Goal: Task Accomplishment & Management: Use online tool/utility

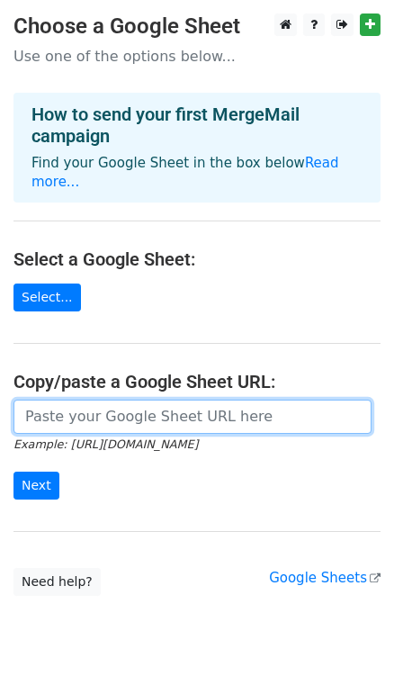
click at [97, 402] on input "url" at bounding box center [193, 417] width 358 height 34
paste input "https://docs.google.com/spreadsheets/d/1QABWVdHA6NRJhQ6kYjAwlIj56n5Ben0aDAWMSeC…"
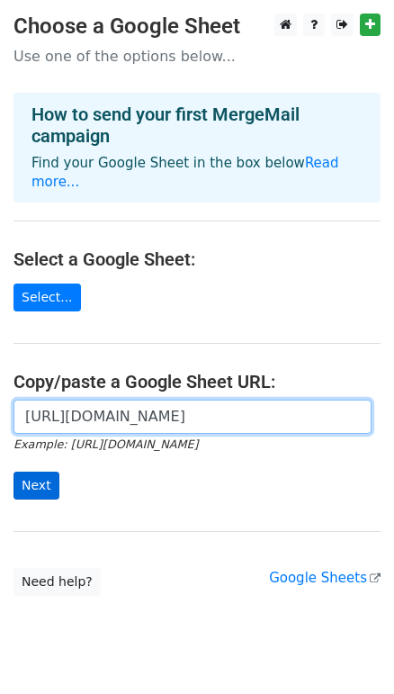
type input "https://docs.google.com/spreadsheets/d/1QABWVdHA6NRJhQ6kYjAwlIj56n5Ben0aDAWMSeC…"
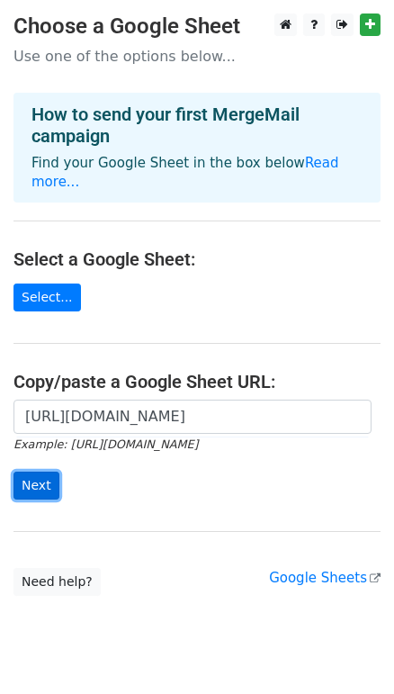
click at [29, 472] on input "Next" at bounding box center [37, 486] width 46 height 28
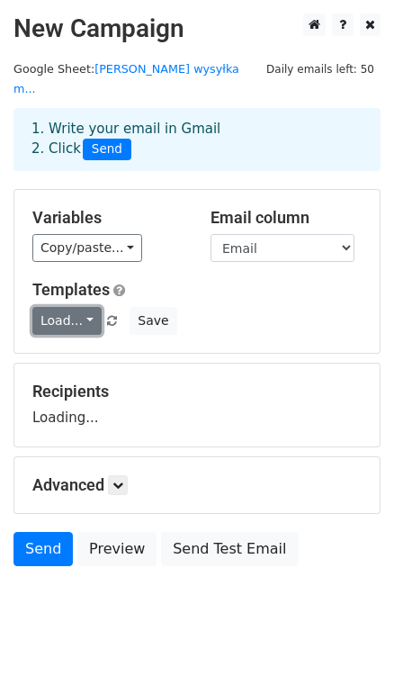
click at [70, 307] on link "Load..." at bounding box center [66, 321] width 69 height 28
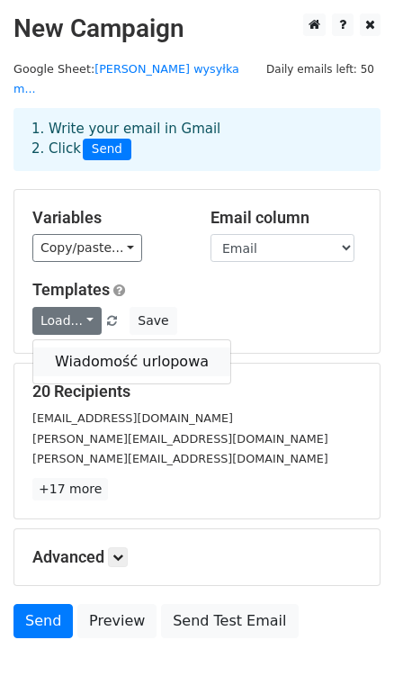
click at [83, 347] on link "Wiadomość urlopowa" at bounding box center [131, 361] width 197 height 29
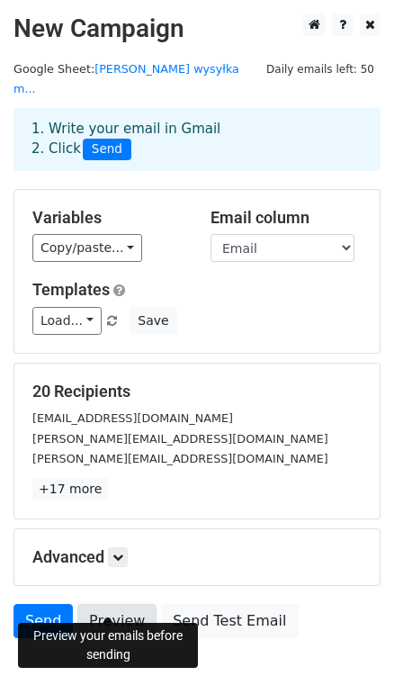
click at [120, 605] on link "Preview" at bounding box center [116, 621] width 79 height 34
click at [101, 604] on link "Preview" at bounding box center [116, 621] width 79 height 34
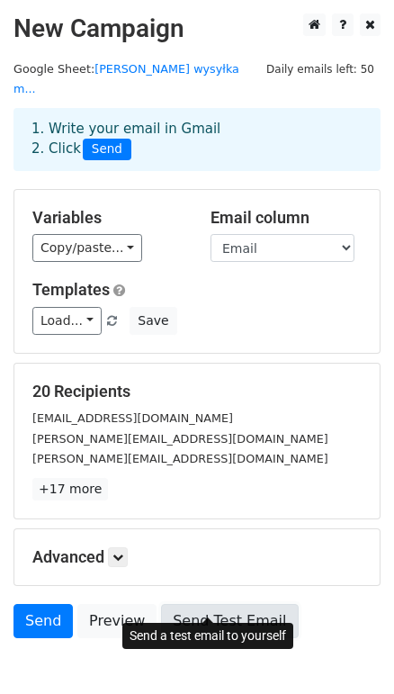
click at [207, 604] on link "Send Test Email" at bounding box center [229, 621] width 137 height 34
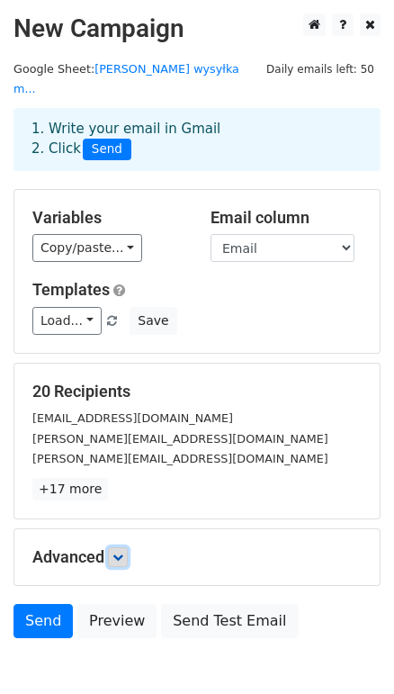
click at [114, 547] on link at bounding box center [118, 557] width 20 height 20
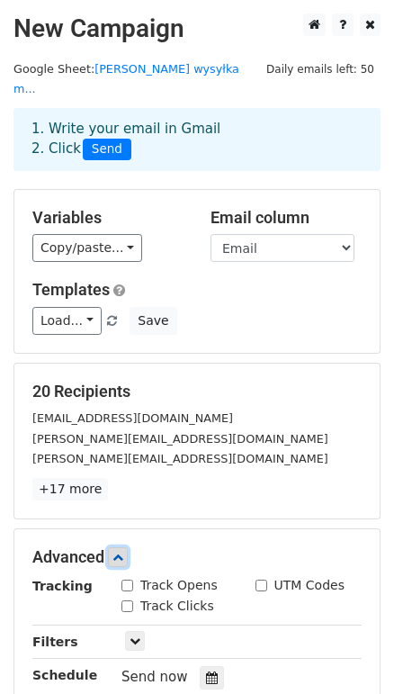
scroll to position [136, 0]
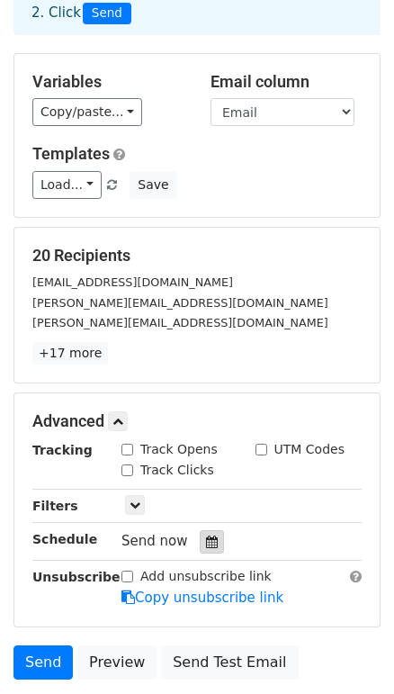
click at [206, 536] on icon at bounding box center [212, 542] width 12 height 13
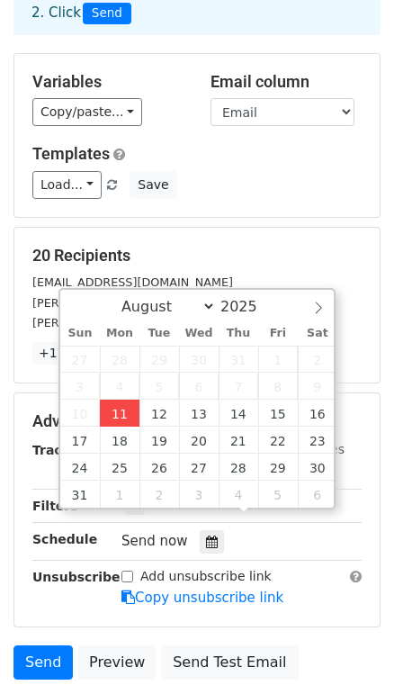
type input "[DATE] 12:41"
type input "41"
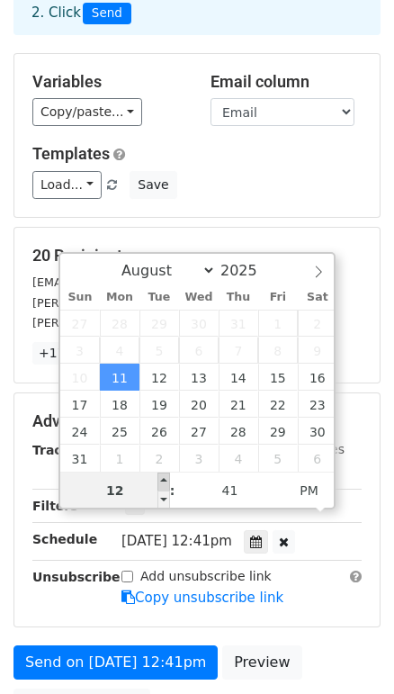
type input "[DATE] 13:41"
type input "01"
click at [162, 478] on span at bounding box center [164, 482] width 13 height 18
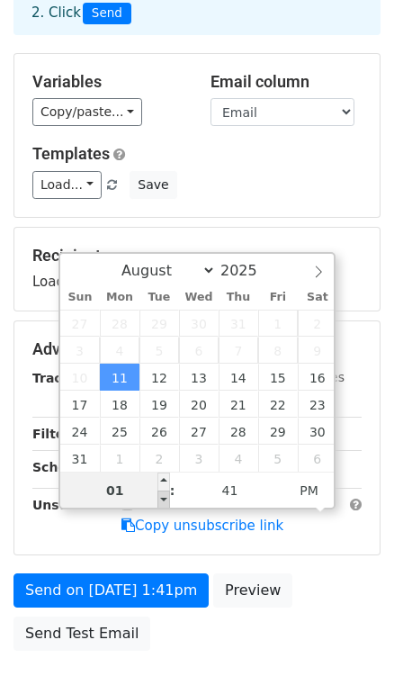
type input "[DATE] 12:41"
click at [163, 492] on span at bounding box center [164, 500] width 13 height 18
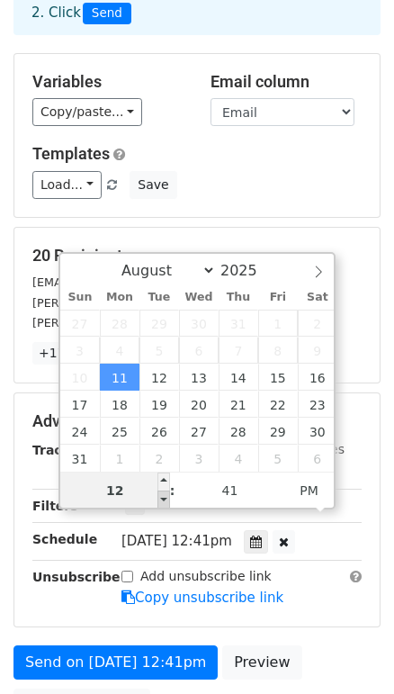
type input "12"
click at [163, 492] on span at bounding box center [164, 500] width 13 height 18
type input "[DATE] 13:41"
type input "01"
click at [166, 477] on span at bounding box center [164, 482] width 13 height 18
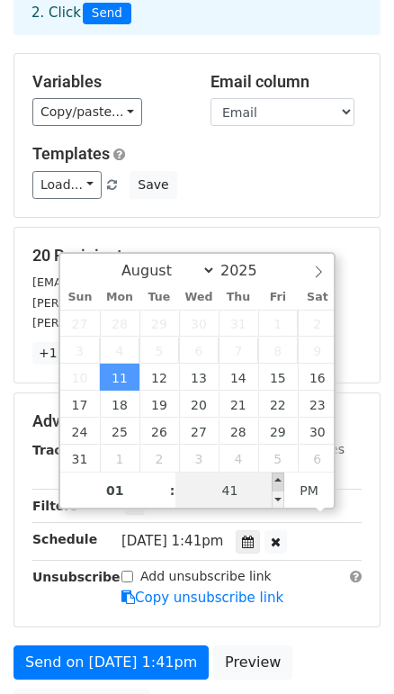
type input "[DATE] 13:46"
type input "46"
click at [278, 478] on span at bounding box center [278, 482] width 13 height 18
type input "[DATE] 13:51"
type input "51"
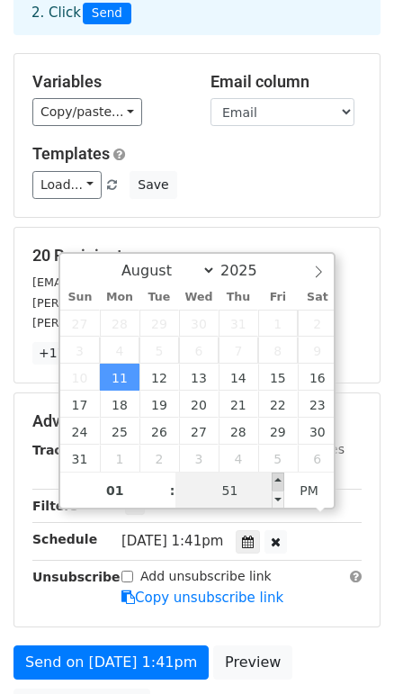
click at [278, 478] on span at bounding box center [278, 482] width 13 height 18
type input "[DATE] 13:56"
type input "56"
click at [278, 478] on span at bounding box center [278, 482] width 13 height 18
type input "[DATE] 14:00"
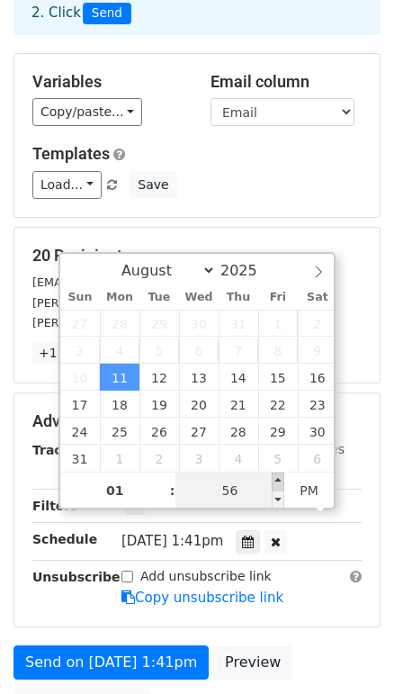
type input "02"
type input "00"
click at [278, 478] on span at bounding box center [278, 482] width 13 height 18
type input "[DATE] 14:05"
type input "05"
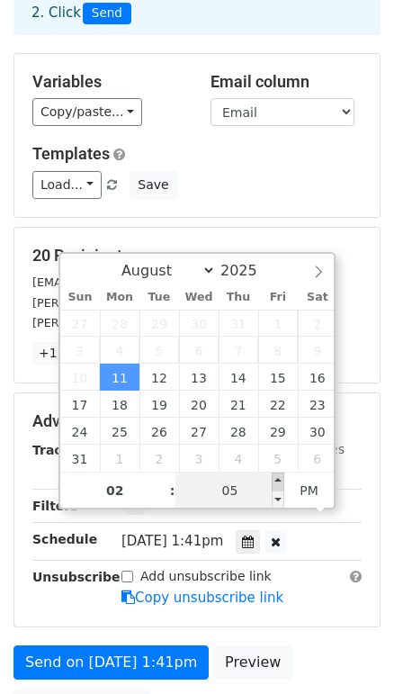
click at [278, 478] on span at bounding box center [278, 482] width 13 height 18
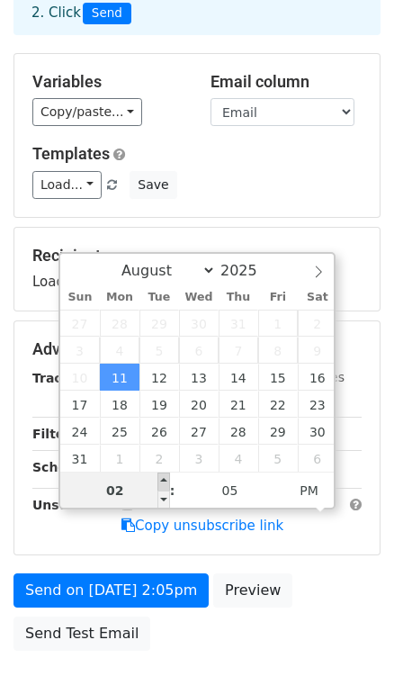
type input "[DATE] 15:05"
type input "03"
click at [163, 481] on span at bounding box center [164, 482] width 13 height 18
type input "[DATE] 16:05"
type input "04"
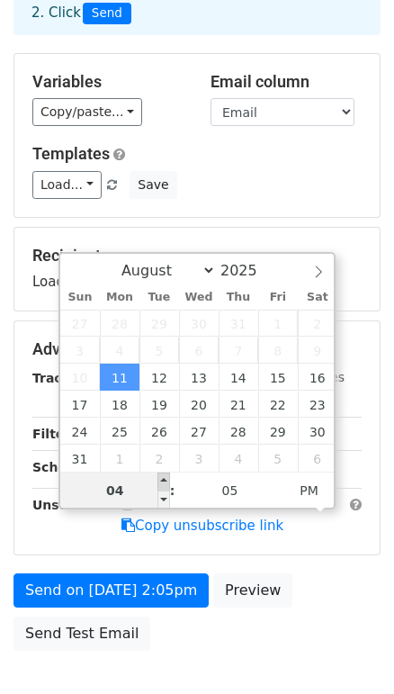
click at [163, 481] on span at bounding box center [164, 482] width 13 height 18
type input "[DATE] 15:05"
type input "03"
click at [164, 492] on span at bounding box center [164, 500] width 13 height 18
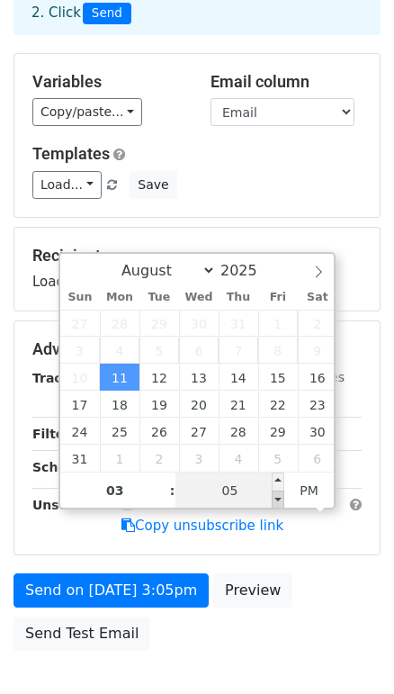
type input "[DATE] 15:00"
type input "00"
click at [279, 495] on span at bounding box center [278, 500] width 13 height 18
type input "[DATE] 14:55"
type input "02"
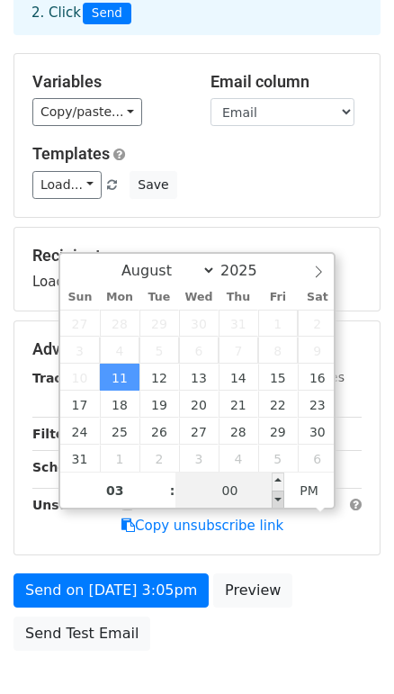
type input "55"
click at [279, 495] on span at bounding box center [278, 500] width 13 height 18
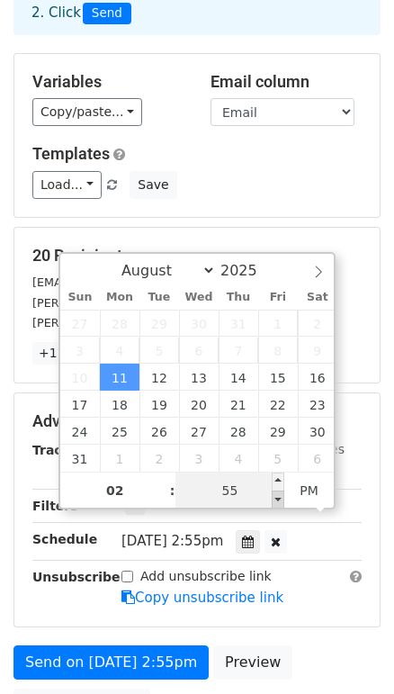
type input "[DATE] 14:50"
type input "50"
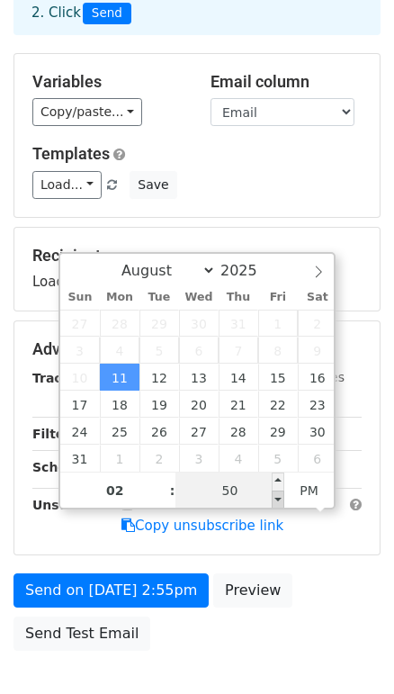
click at [279, 495] on span at bounding box center [278, 500] width 13 height 18
type input "[DATE] 14:45"
type input "45"
click at [279, 495] on span at bounding box center [278, 500] width 13 height 18
type input "[DATE] 14:40"
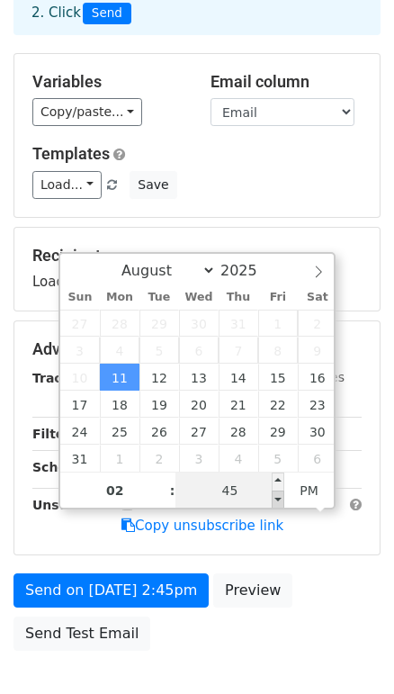
type input "40"
click at [279, 495] on span at bounding box center [278, 500] width 13 height 18
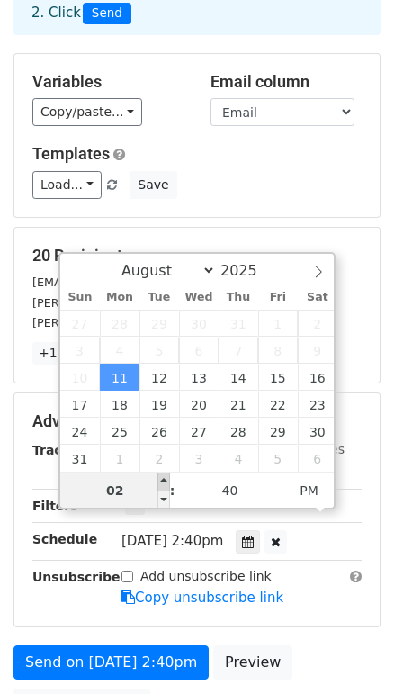
type input "[DATE] 15:40"
type input "03"
click at [164, 482] on span at bounding box center [164, 482] width 13 height 18
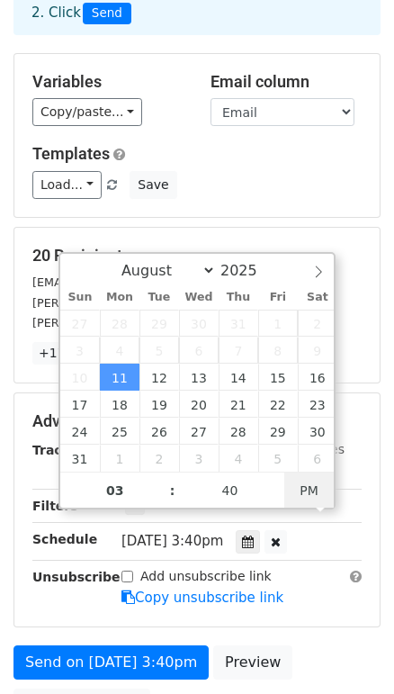
type input "[DATE] 12:41"
type input "12"
type input "41"
click at [314, 491] on span "PM" at bounding box center [309, 491] width 50 height 36
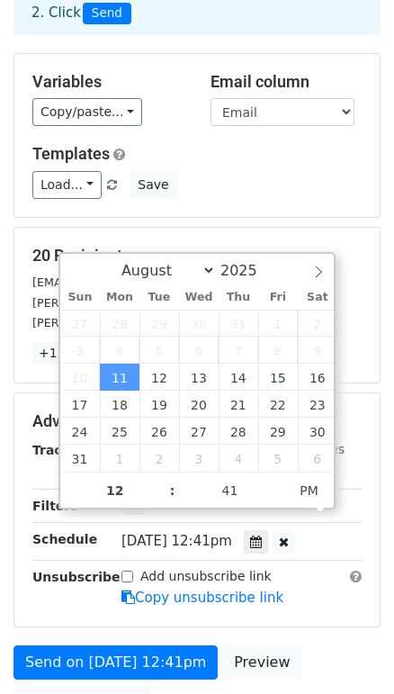
click at [295, 622] on form "Variables Copy/paste... {{Nazwa_klienta}} {{Email}} {{cc}} {{Tytul_maila}} {{Os…" at bounding box center [197, 392] width 367 height 679
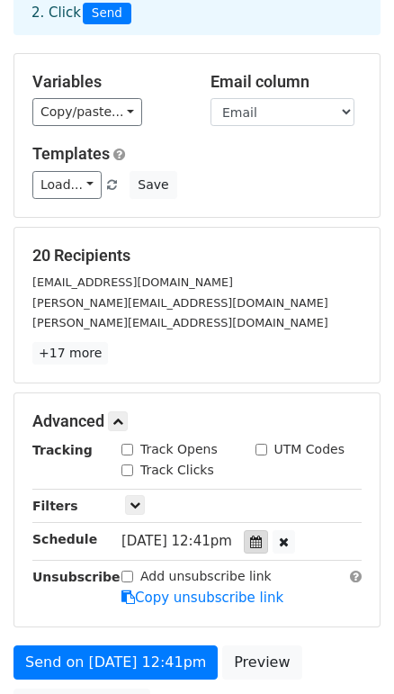
click at [262, 536] on icon at bounding box center [256, 542] width 12 height 13
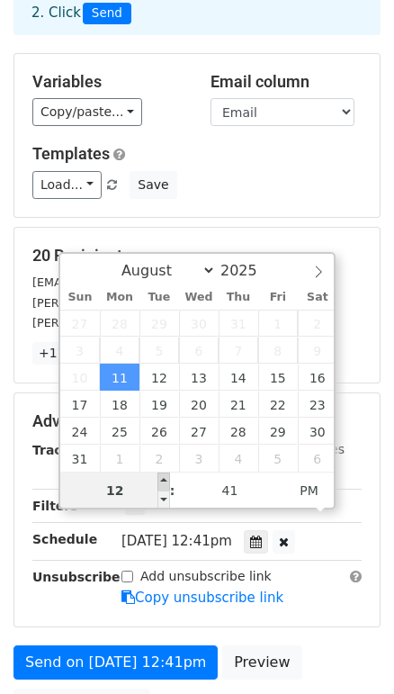
type input "[DATE] 13:41"
type input "01"
click at [167, 478] on span at bounding box center [164, 482] width 13 height 18
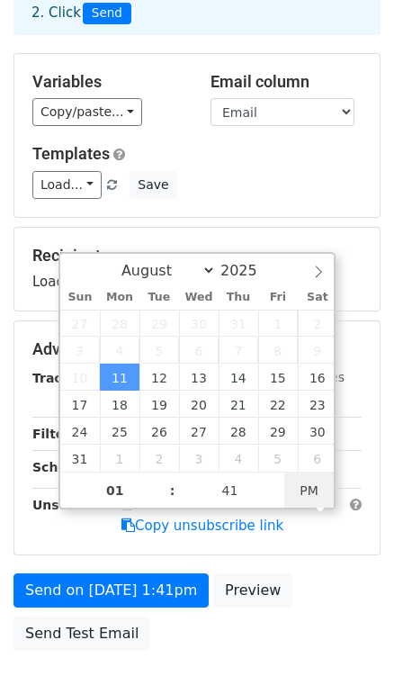
type input "[DATE] 12:41"
type input "12"
drag, startPoint x: 307, startPoint y: 492, endPoint x: 290, endPoint y: 490, distance: 17.3
click at [306, 491] on span "PM" at bounding box center [309, 491] width 50 height 36
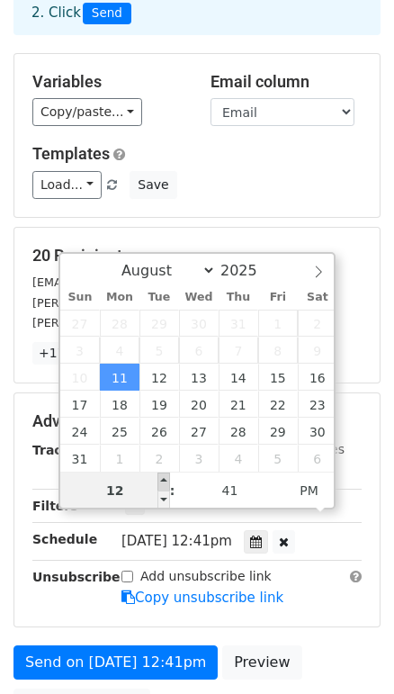
type input "[DATE] 13:41"
type input "01"
click at [164, 473] on span at bounding box center [164, 482] width 13 height 18
type input "[DATE] 14:41"
type input "02"
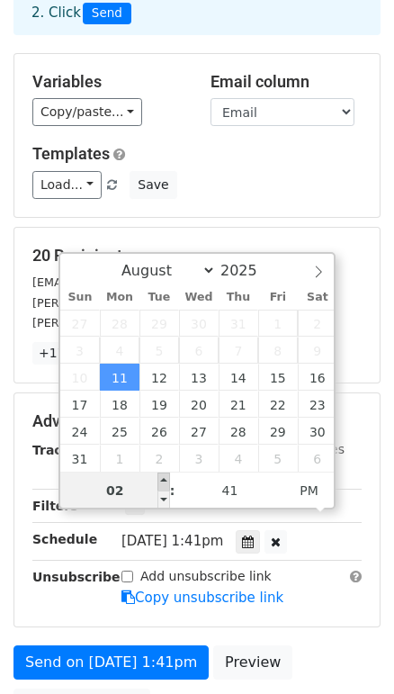
click at [164, 473] on span at bounding box center [164, 482] width 13 height 18
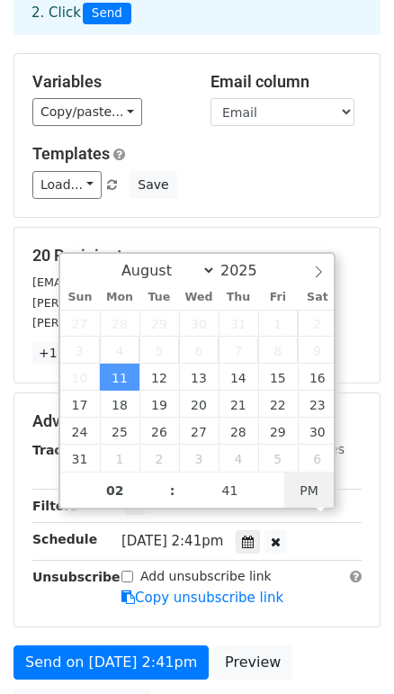
type input "[DATE] 12:41"
click at [316, 493] on span "PM" at bounding box center [309, 491] width 50 height 36
click at [320, 491] on span "PM" at bounding box center [309, 491] width 50 height 36
click at [314, 492] on span "PM" at bounding box center [309, 491] width 50 height 36
click at [309, 500] on span "PM" at bounding box center [309, 491] width 50 height 36
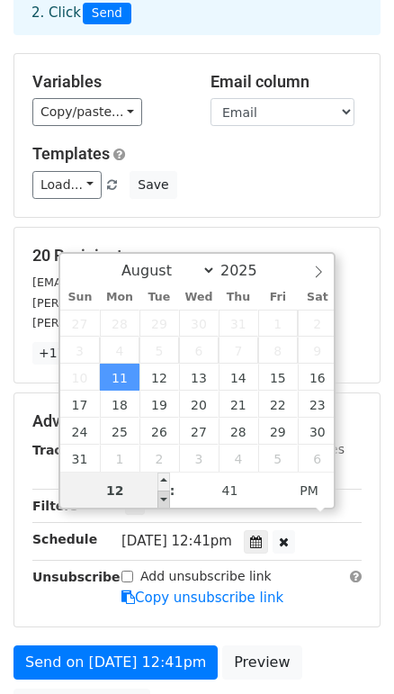
click at [161, 498] on span at bounding box center [164, 500] width 13 height 18
type input "12"
click at [161, 498] on span at bounding box center [164, 500] width 13 height 18
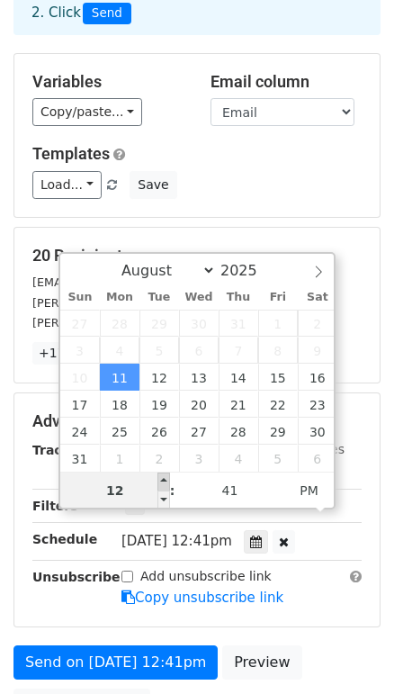
type input "[DATE] 13:41"
type input "01"
click at [162, 477] on span at bounding box center [164, 482] width 13 height 18
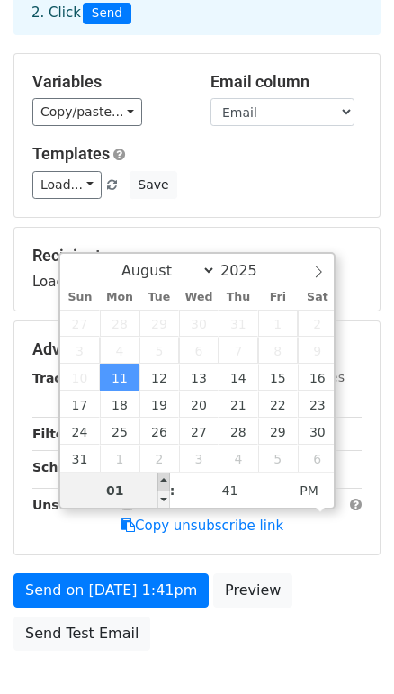
type input "[DATE] 14:41"
type input "02"
click at [163, 477] on span at bounding box center [164, 482] width 13 height 18
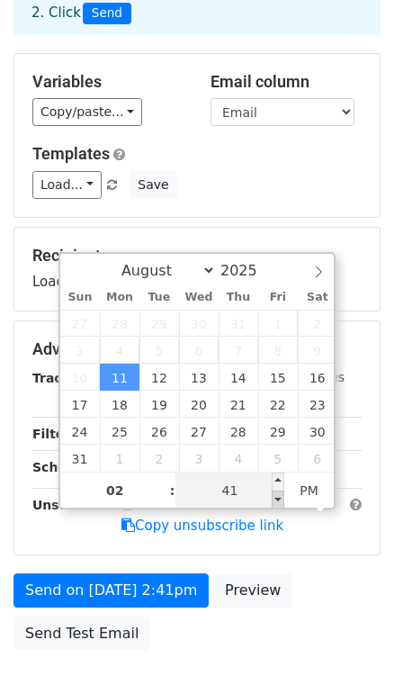
type input "[DATE] 14:36"
type input "36"
click at [280, 491] on span at bounding box center [278, 500] width 13 height 18
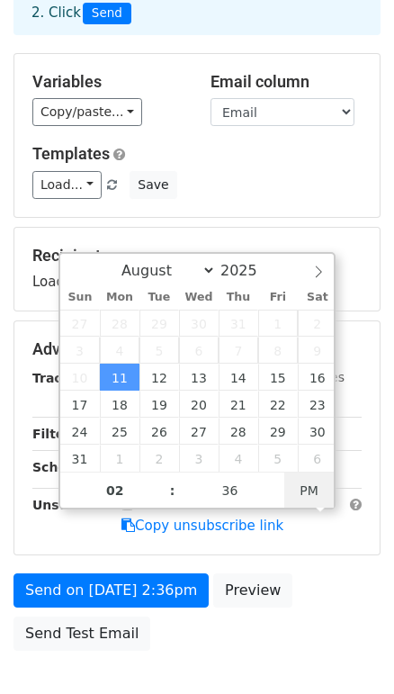
type input "[DATE] 12:41"
type input "12"
type input "41"
click at [324, 489] on span "PM" at bounding box center [309, 491] width 50 height 36
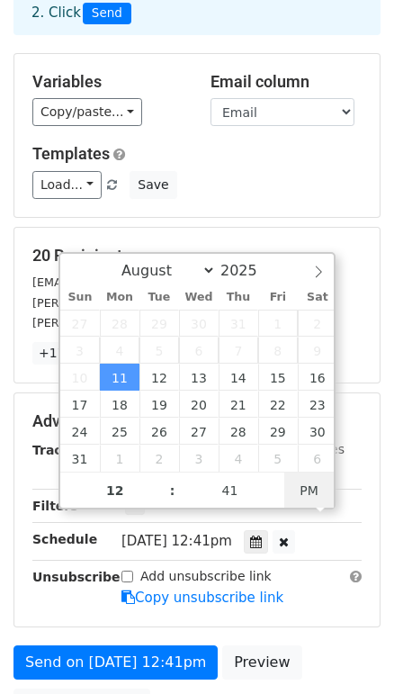
click at [324, 489] on span "PM" at bounding box center [309, 491] width 50 height 36
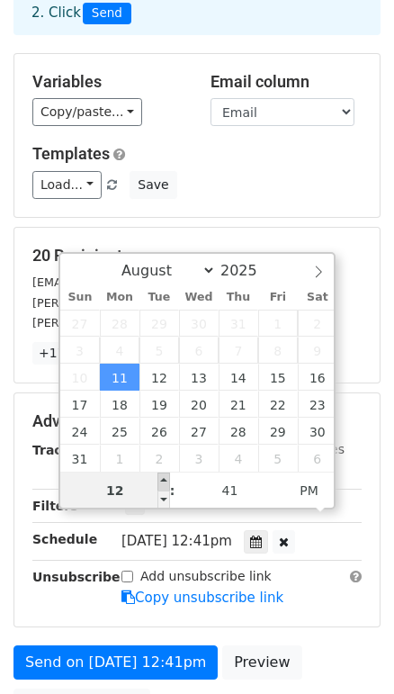
type input "[DATE] 13:41"
type input "01"
click at [164, 480] on span at bounding box center [164, 482] width 13 height 18
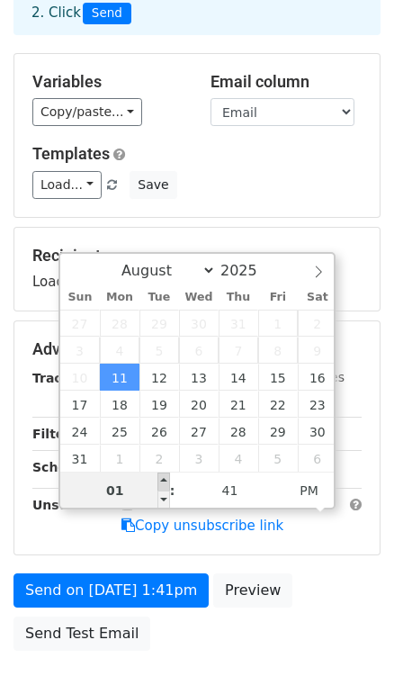
type input "[DATE] 14:41"
type input "02"
click at [164, 480] on span at bounding box center [164, 482] width 13 height 18
type input "[DATE] 15:41"
type input "03"
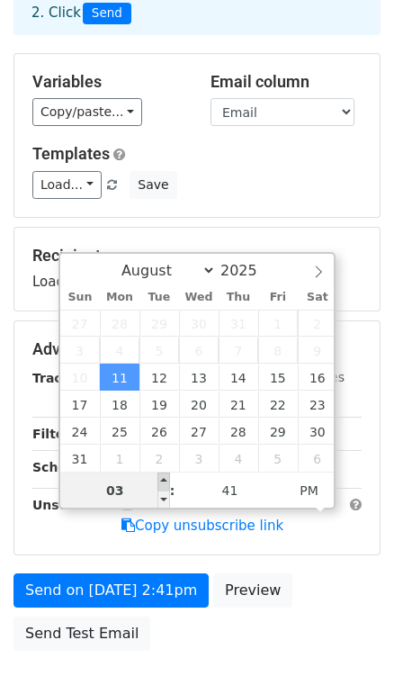
click at [164, 480] on span at bounding box center [164, 482] width 13 height 18
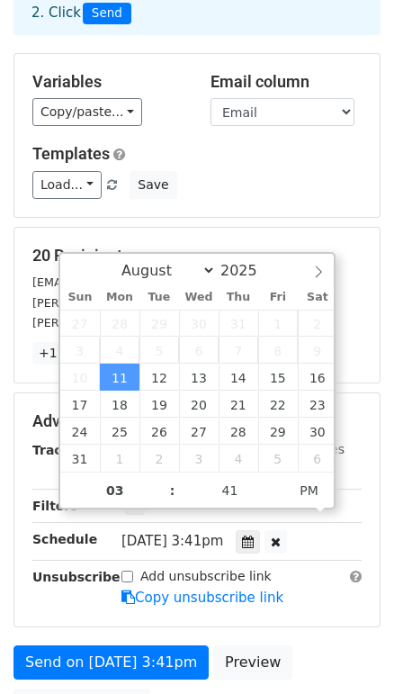
click at [334, 574] on div "Add unsubscribe link Copy unsubscribe link" at bounding box center [241, 587] width 267 height 41
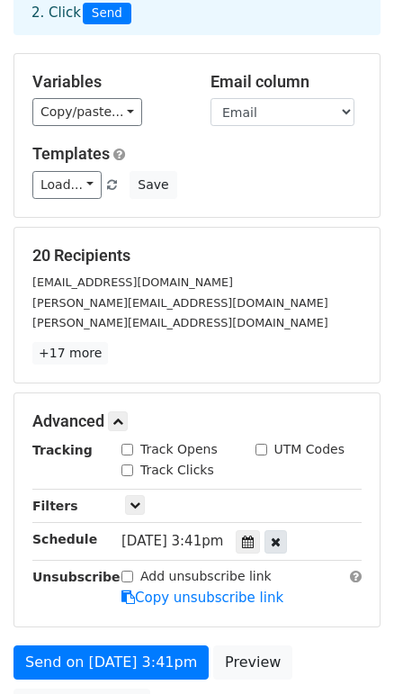
click at [281, 536] on icon at bounding box center [276, 542] width 10 height 13
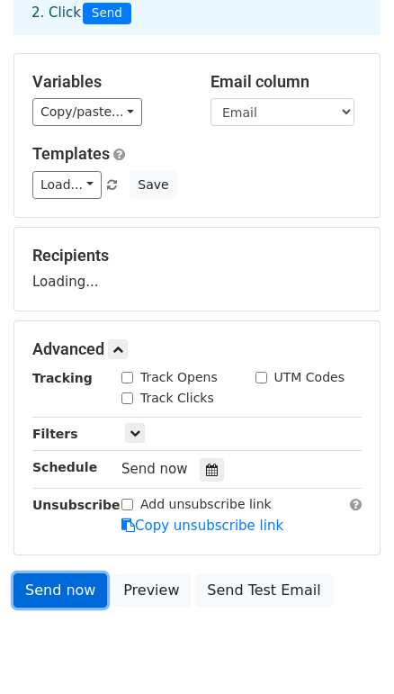
click at [59, 577] on link "Send now" at bounding box center [61, 590] width 94 height 34
